Goal: Information Seeking & Learning: Compare options

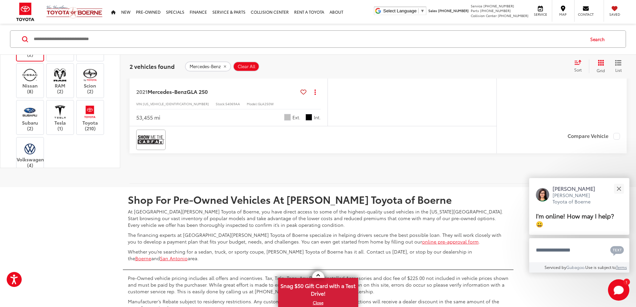
scroll to position [434, 0]
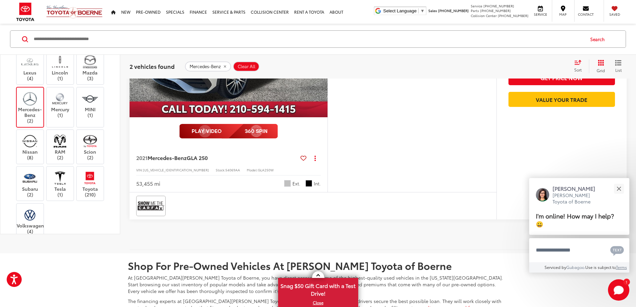
click at [60, 118] on label "Mercury (1)" at bounding box center [60, 104] width 27 height 27
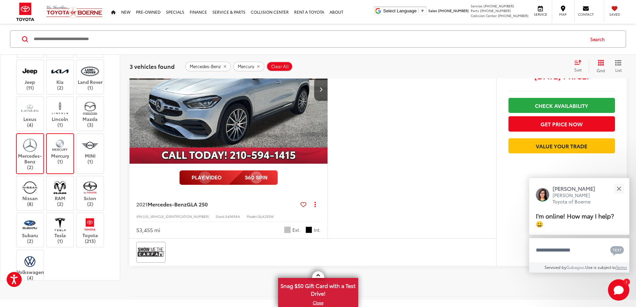
scroll to position [741, 0]
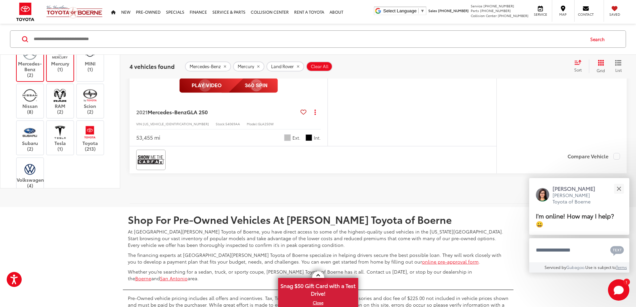
scroll to position [1041, 0]
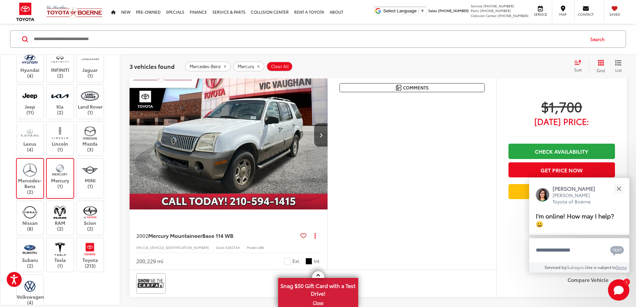
scroll to position [74, 0]
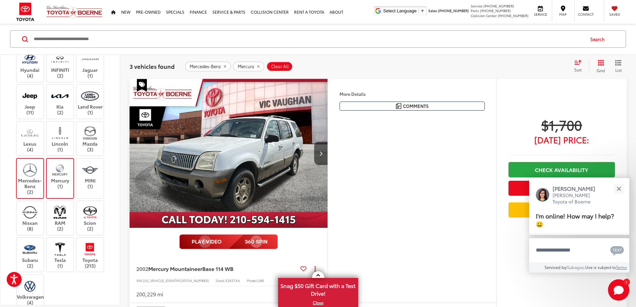
click at [57, 251] on img at bounding box center [60, 249] width 18 height 16
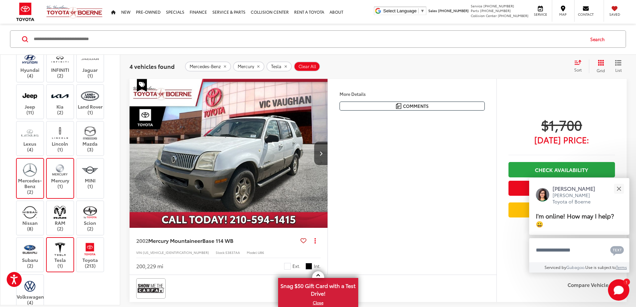
click at [27, 107] on label "Jeep (11)" at bounding box center [30, 101] width 27 height 27
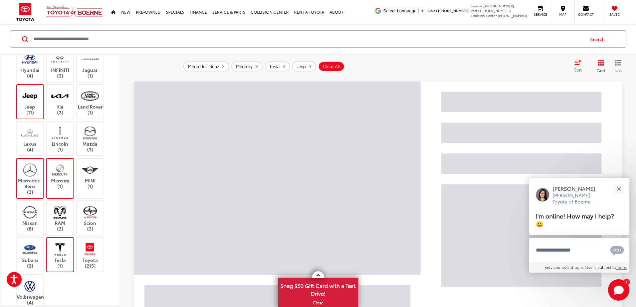
click at [66, 186] on label "Mercury (1)" at bounding box center [60, 175] width 27 height 27
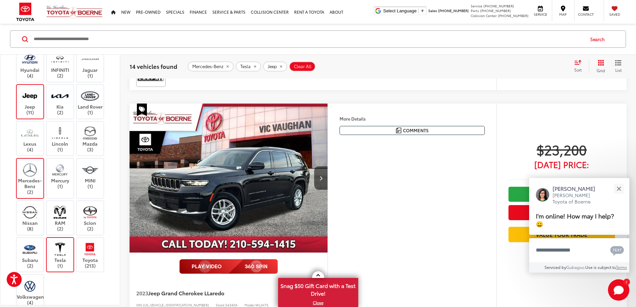
scroll to position [1876, 0]
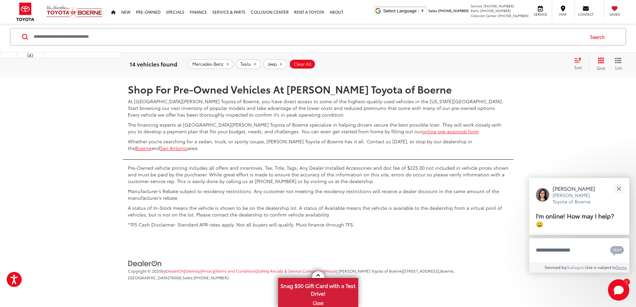
scroll to position [3578, 0]
